Goal: Book appointment/travel/reservation

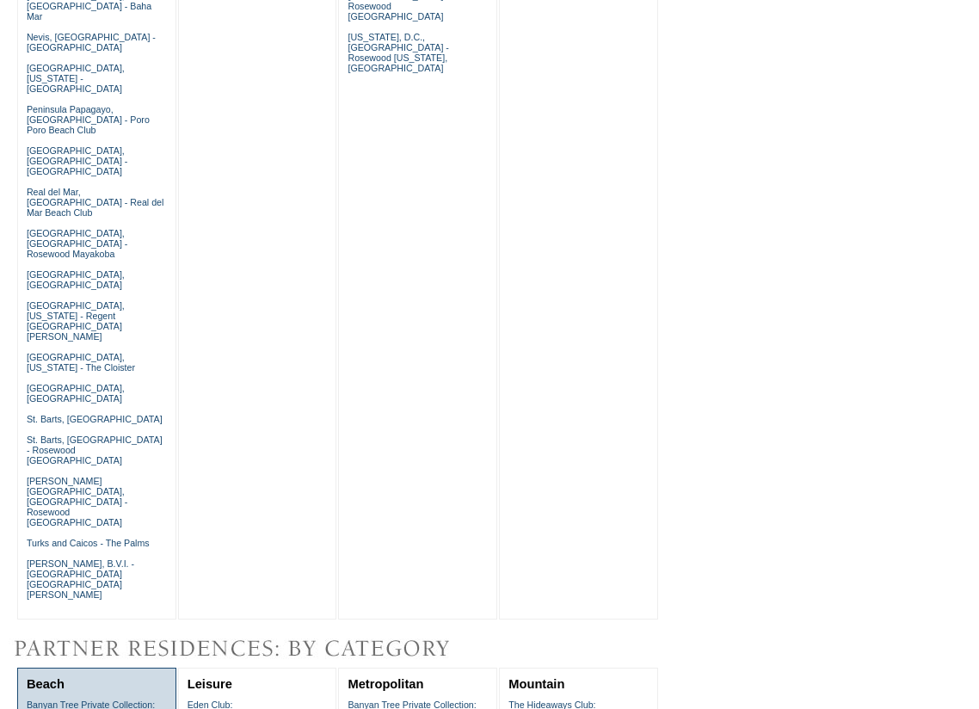
scroll to position [1252, 0]
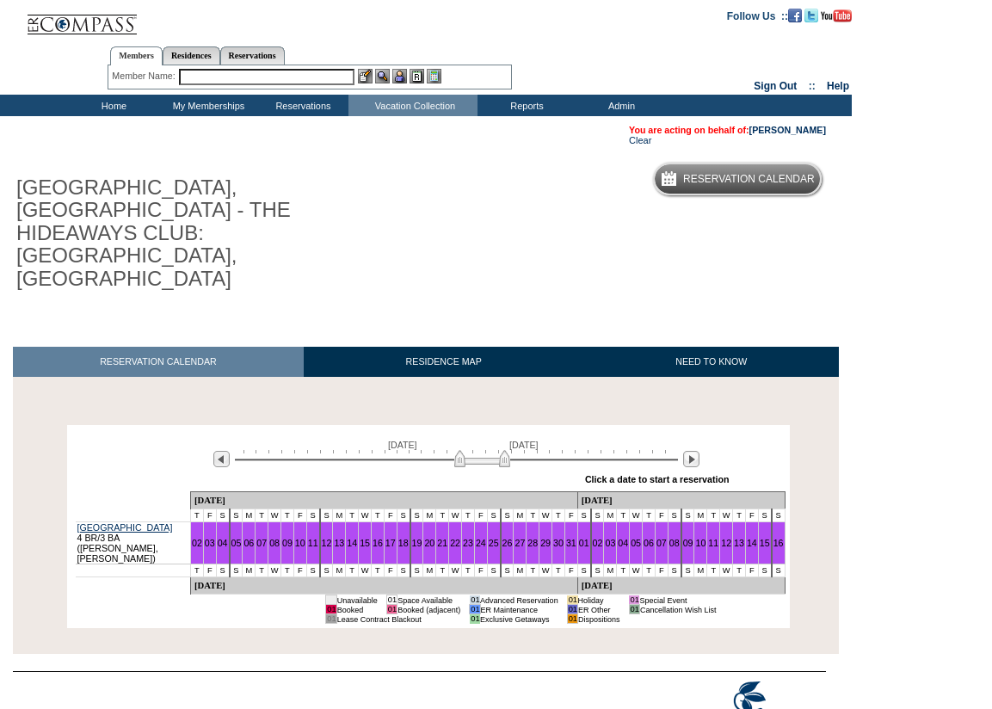
drag, startPoint x: 416, startPoint y: 393, endPoint x: 507, endPoint y: 386, distance: 90.6
click at [507, 450] on img at bounding box center [482, 458] width 56 height 17
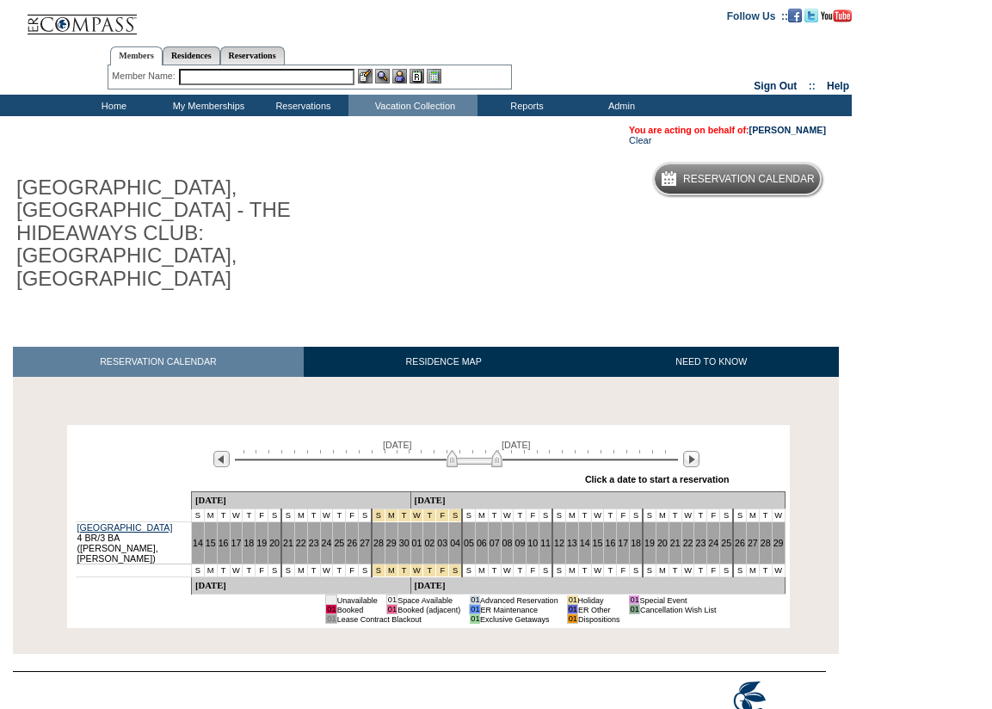
click at [499, 450] on img at bounding box center [474, 458] width 56 height 17
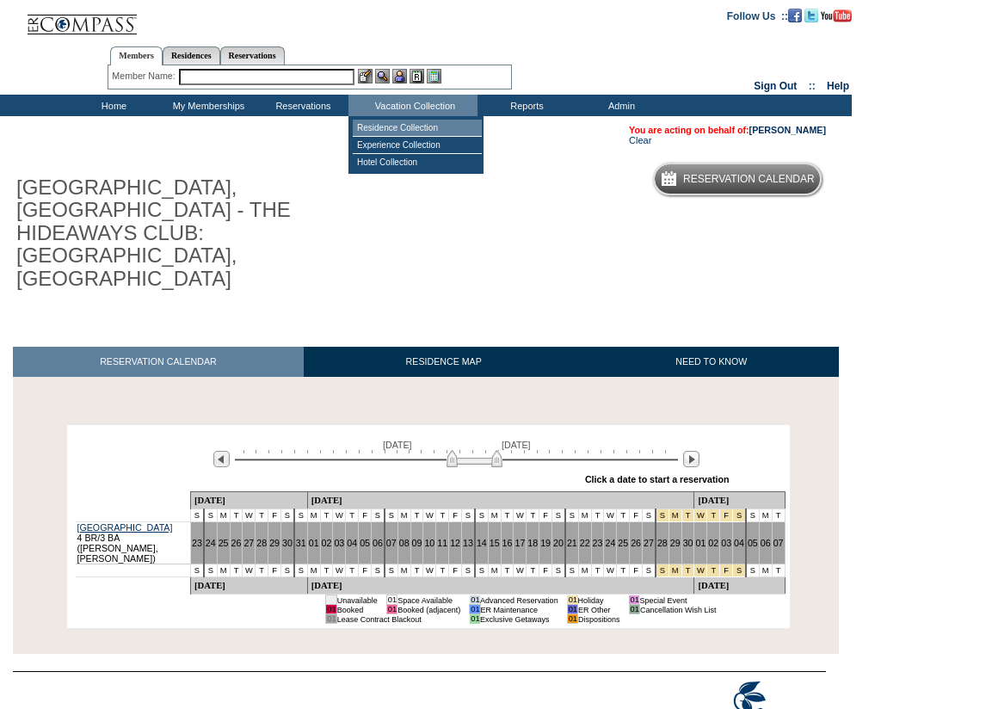
click at [381, 126] on td "Residence Collection" at bounding box center [417, 128] width 129 height 17
